Goal: Task Accomplishment & Management: Manage account settings

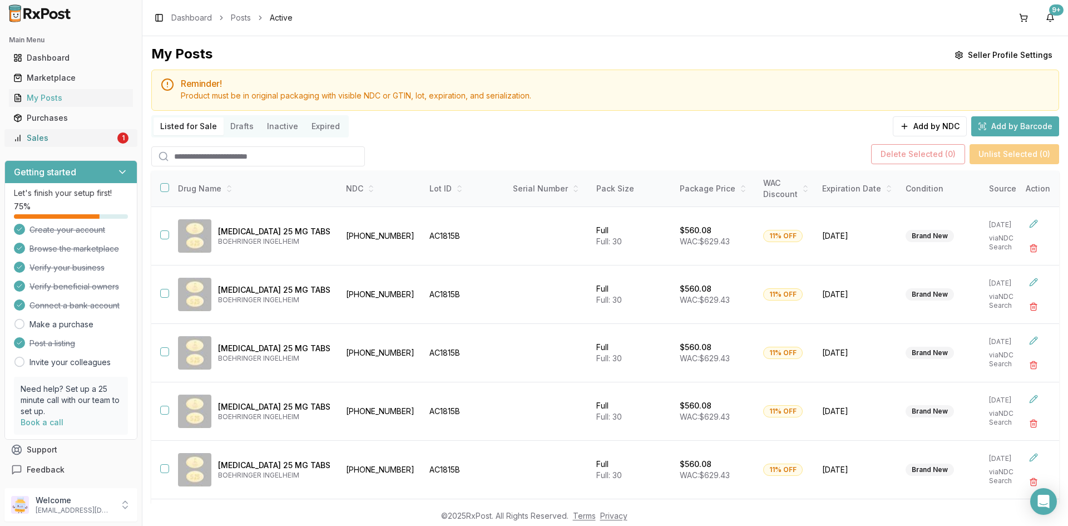
click at [36, 142] on div "Sales" at bounding box center [64, 137] width 102 height 11
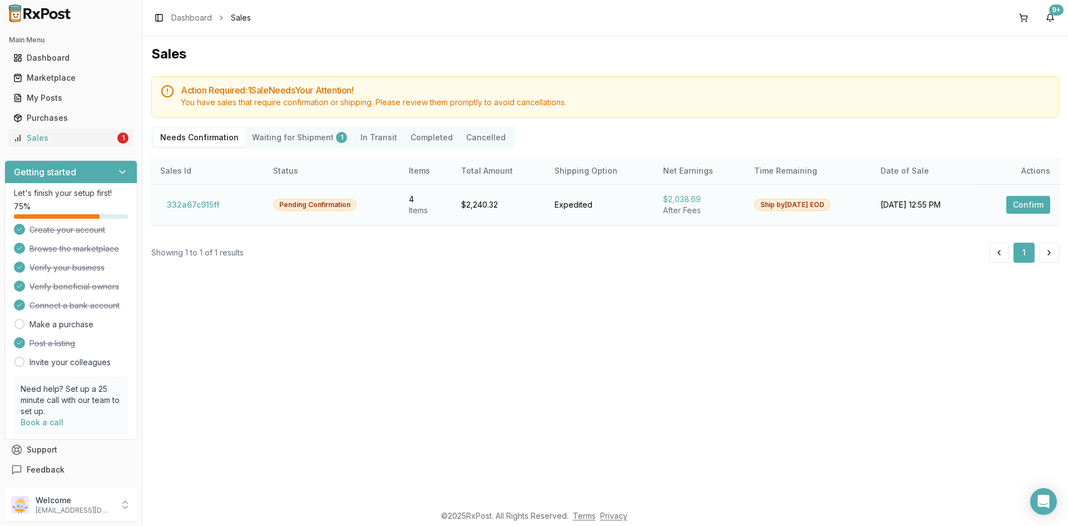
click at [1015, 205] on button "Confirm" at bounding box center [1029, 205] width 44 height 18
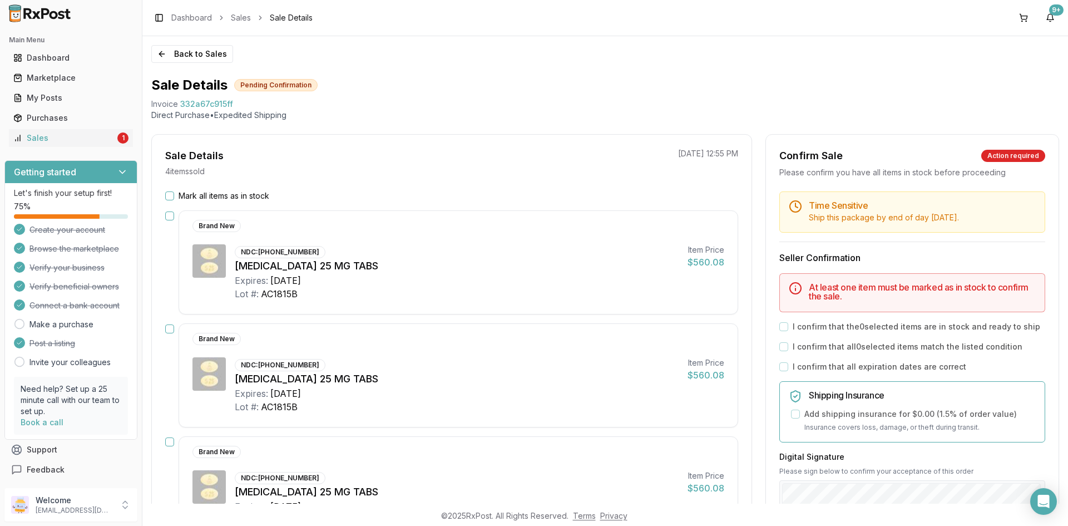
click at [166, 196] on button "Mark all items as in stock" at bounding box center [169, 195] width 9 height 9
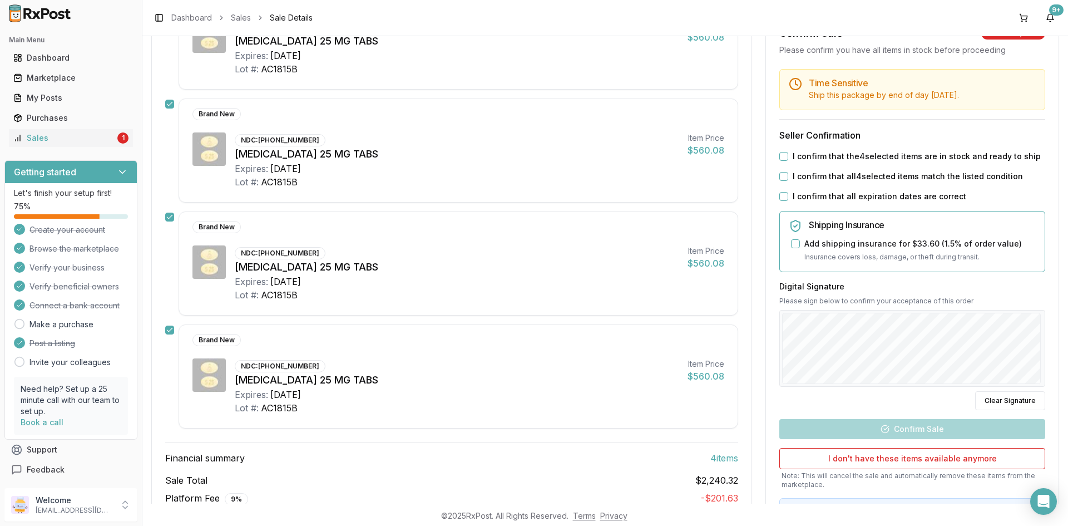
scroll to position [278, 0]
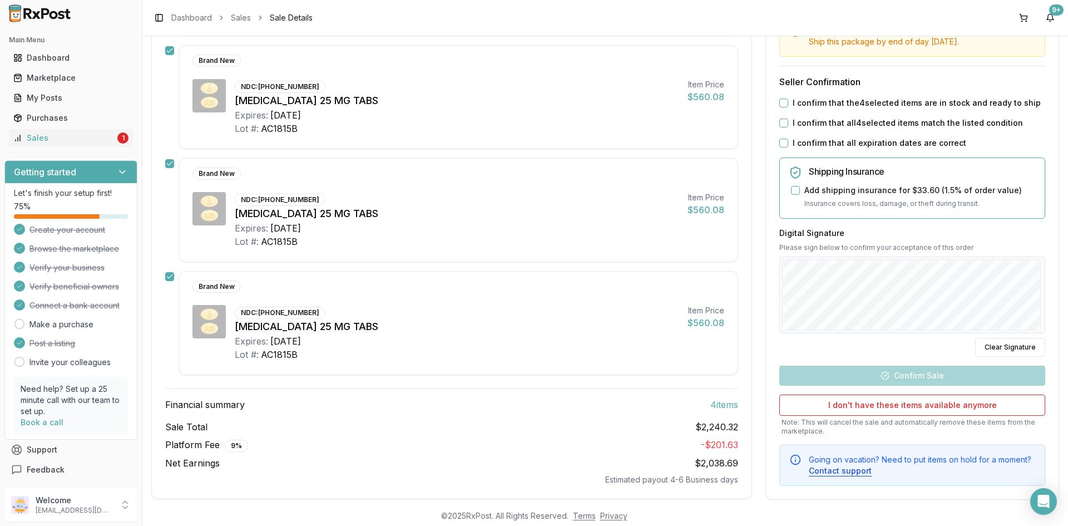
click at [780, 103] on button "I confirm that the 4 selected items are in stock and ready to ship" at bounding box center [784, 102] width 9 height 9
click at [781, 119] on button "I confirm that all 4 selected items match the listed condition" at bounding box center [784, 123] width 9 height 9
click at [780, 142] on button "I confirm that all expiration dates are correct" at bounding box center [784, 143] width 9 height 9
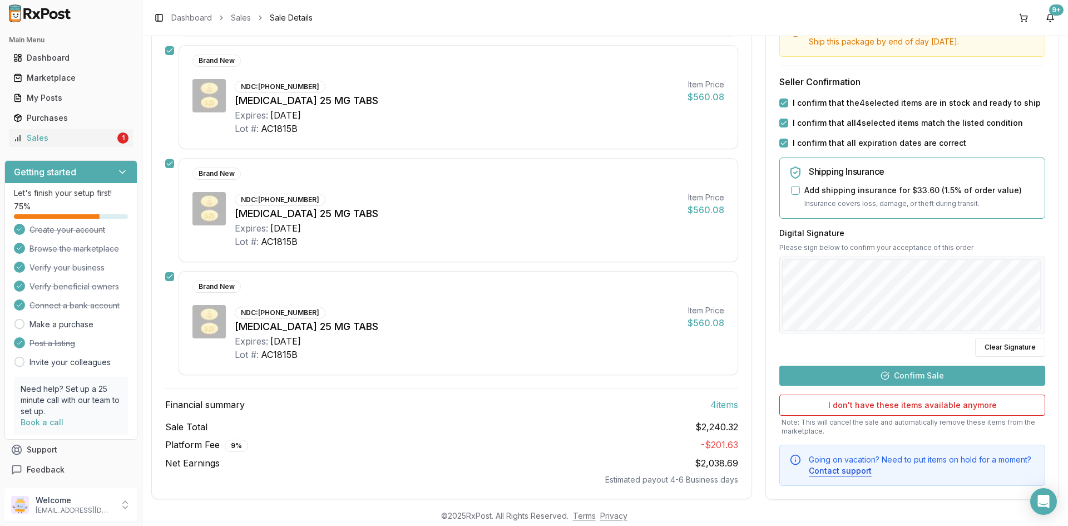
click at [881, 376] on button "Confirm Sale" at bounding box center [913, 375] width 266 height 20
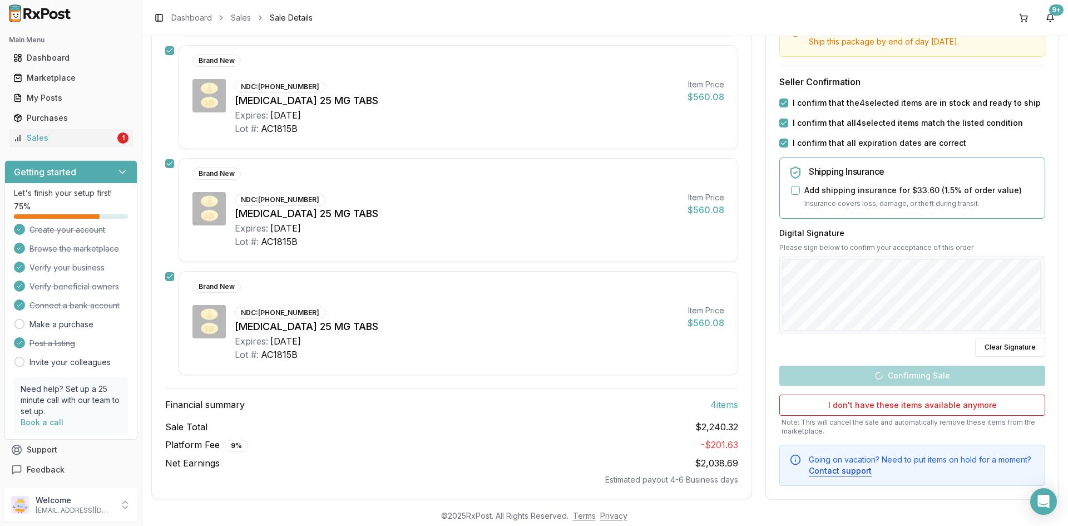
scroll to position [272, 0]
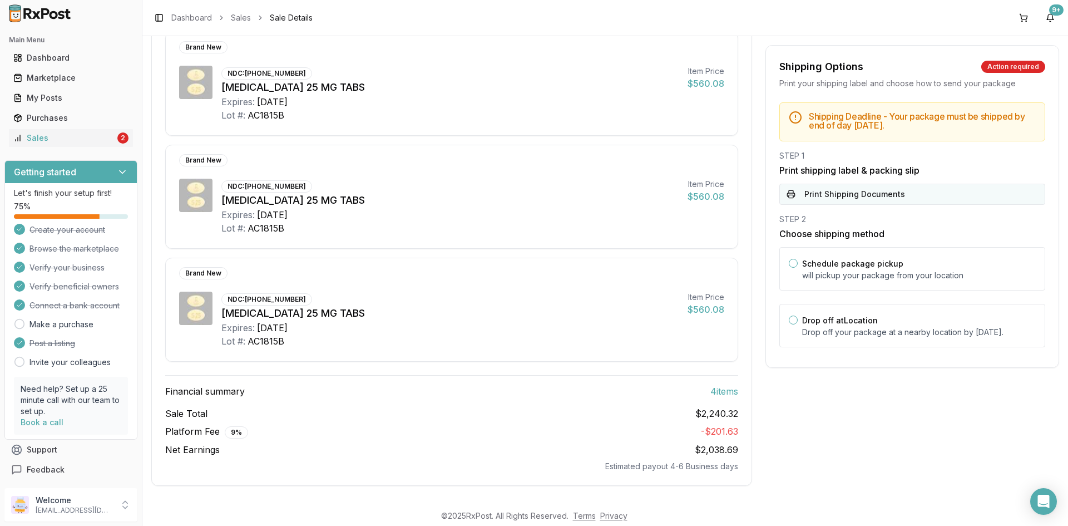
click at [819, 196] on button "Print Shipping Documents" at bounding box center [913, 194] width 266 height 21
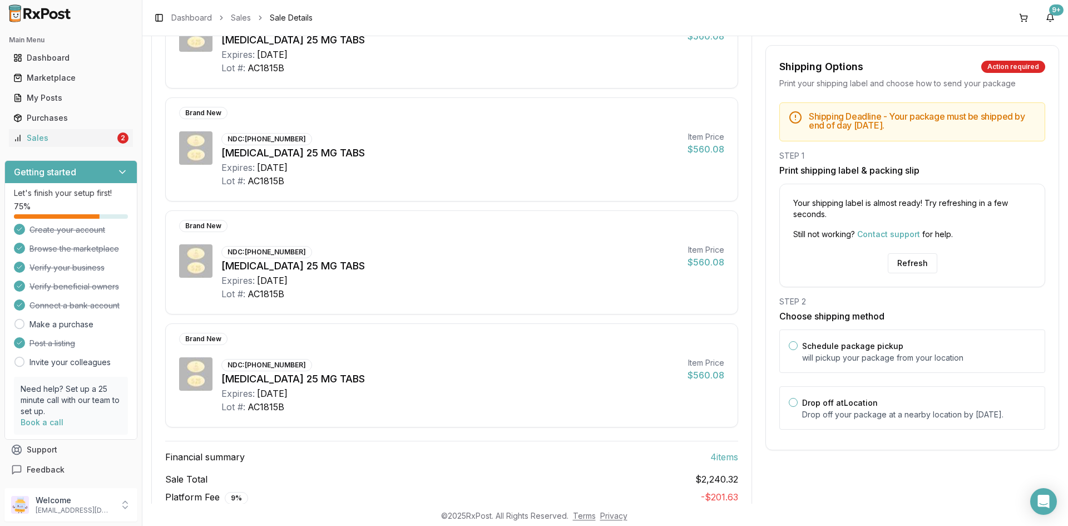
scroll to position [105, 0]
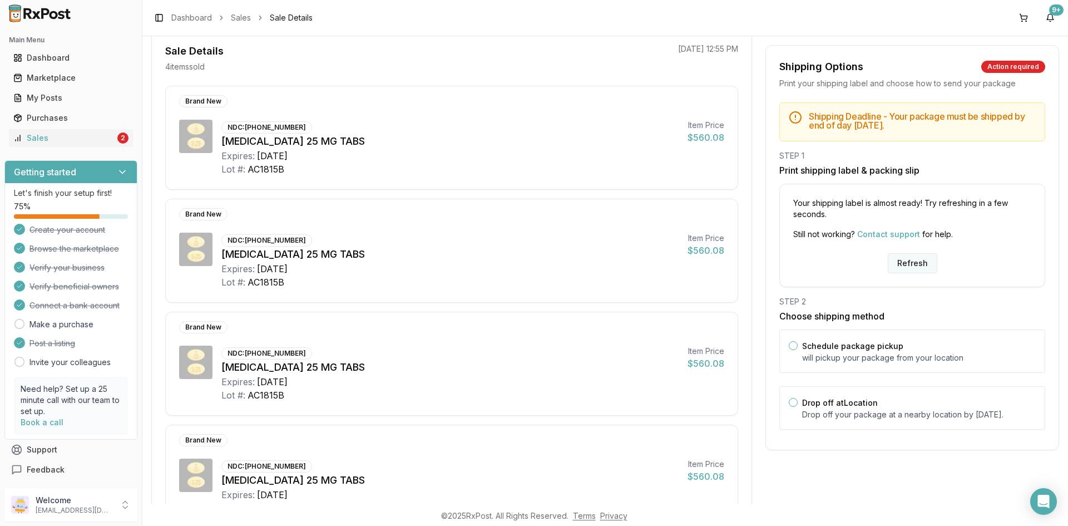
click at [899, 258] on button "Refresh" at bounding box center [913, 263] width 50 height 20
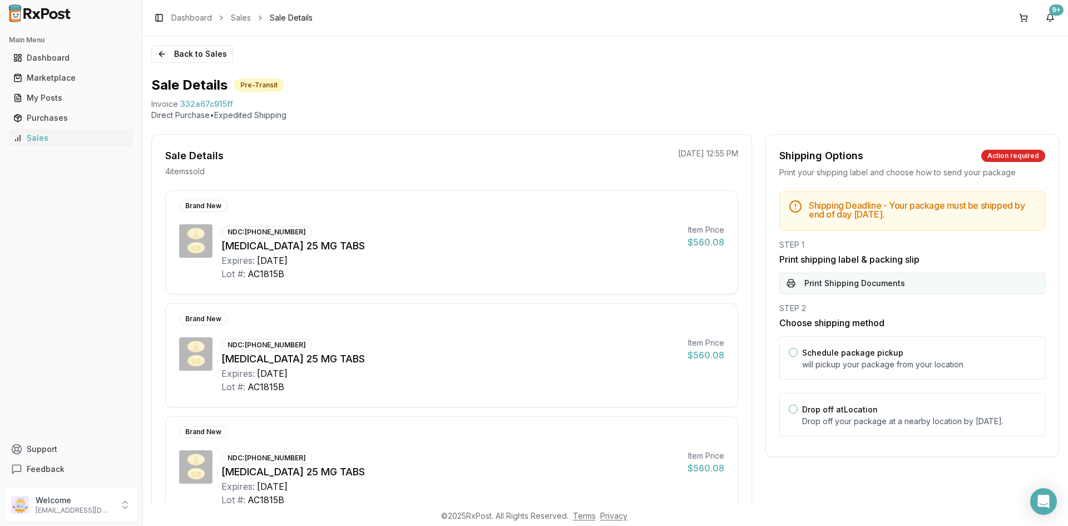
click at [870, 287] on button "Print Shipping Documents" at bounding box center [913, 283] width 266 height 21
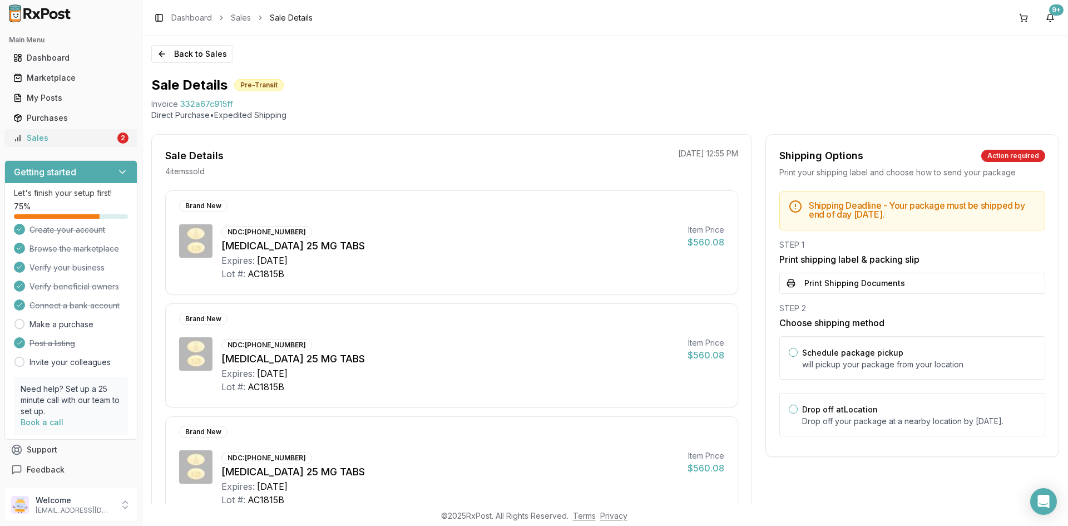
click at [66, 136] on div "Sales" at bounding box center [64, 137] width 102 height 11
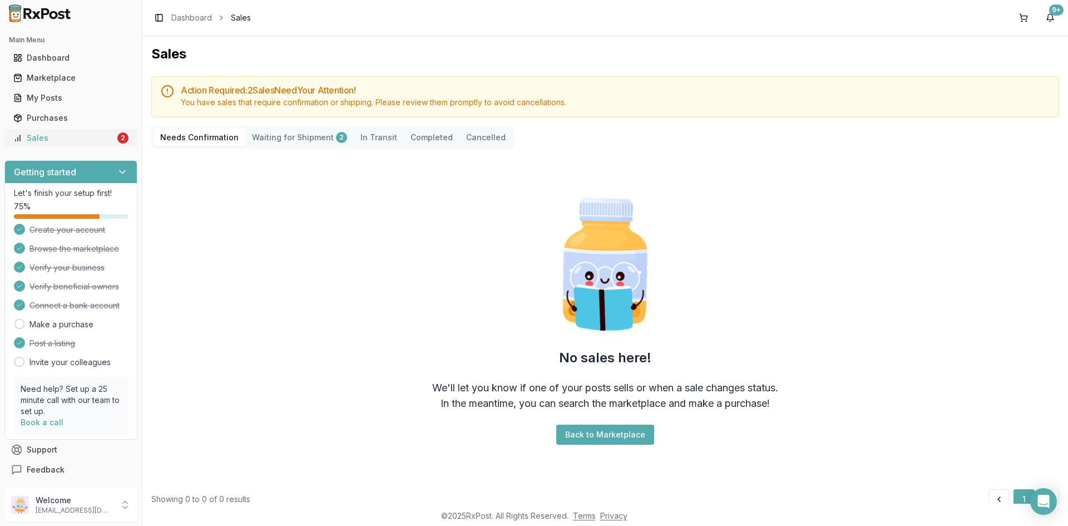
click at [40, 141] on div "Sales" at bounding box center [64, 137] width 102 height 11
click at [95, 137] on div "Sales" at bounding box center [64, 137] width 102 height 11
click at [67, 106] on link "My Posts" at bounding box center [71, 98] width 124 height 20
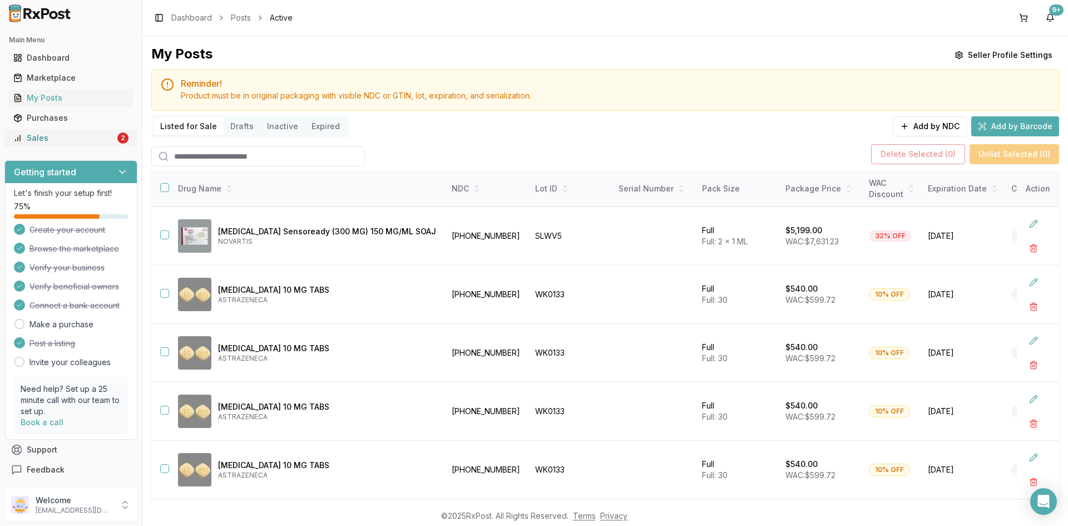
click at [43, 146] on link "Sales 2" at bounding box center [71, 138] width 124 height 20
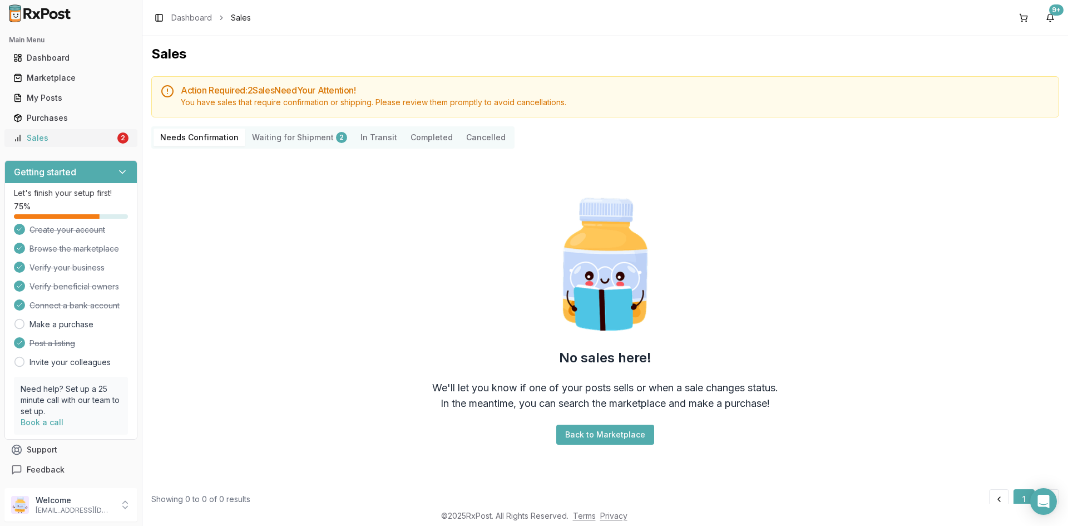
click at [82, 136] on div "Sales" at bounding box center [64, 137] width 102 height 11
click at [73, 136] on div "Sales" at bounding box center [64, 137] width 102 height 11
